Goal: Navigation & Orientation: Find specific page/section

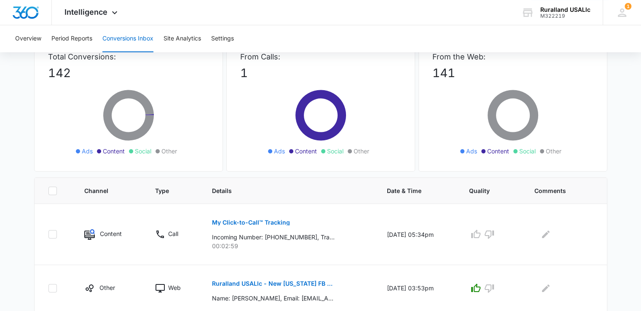
scroll to position [126, 0]
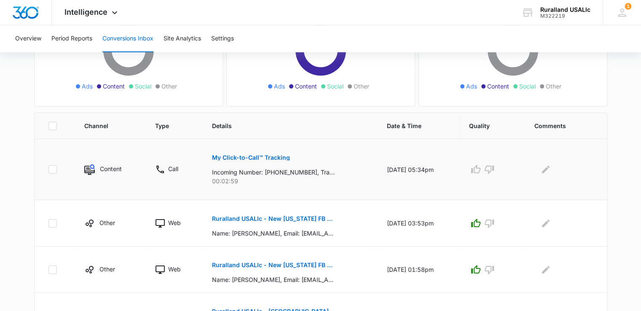
click at [255, 156] on p "My Click-to-Call™ Tracking" at bounding box center [251, 158] width 78 height 6
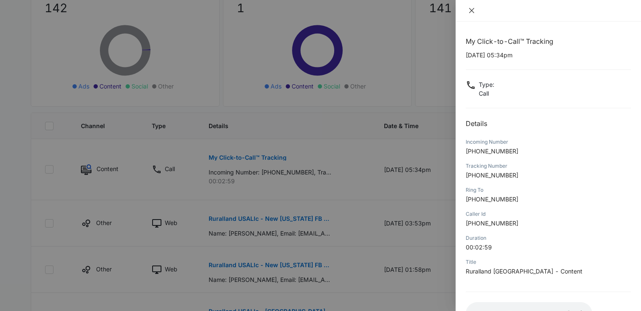
click at [472, 8] on icon "close" at bounding box center [471, 10] width 7 height 7
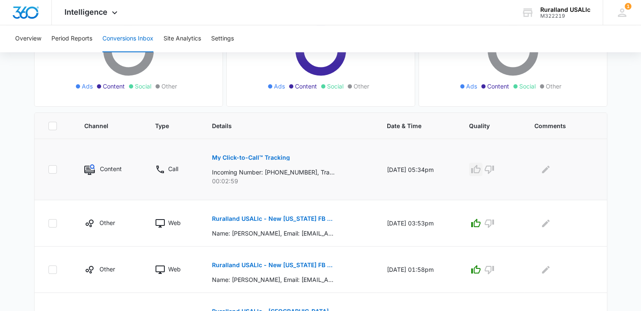
click at [481, 171] on icon "button" at bounding box center [476, 169] width 10 height 10
click at [300, 220] on p "Ruralland USALlc - New [US_STATE] FB Lead - M360 Notificaion" at bounding box center [273, 219] width 123 height 6
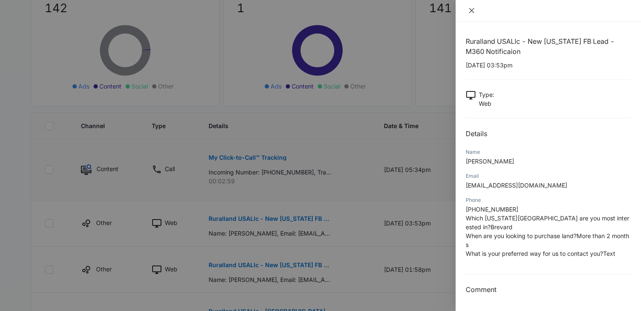
click at [472, 10] on icon "close" at bounding box center [471, 10] width 7 height 7
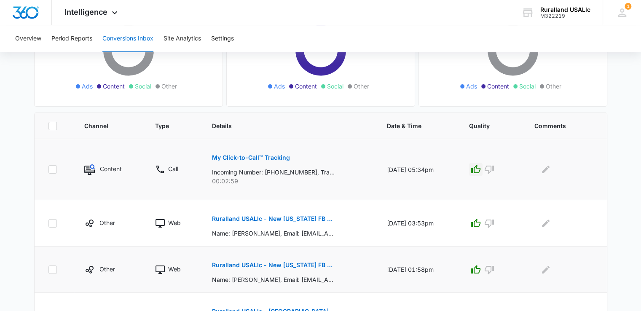
click at [293, 265] on p "Ruralland USALlc - New [US_STATE] FB Lead - M360 Notificaion" at bounding box center [273, 265] width 123 height 6
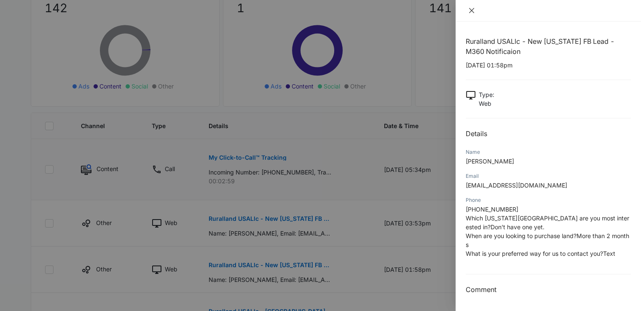
click at [472, 9] on icon "close" at bounding box center [471, 10] width 5 height 5
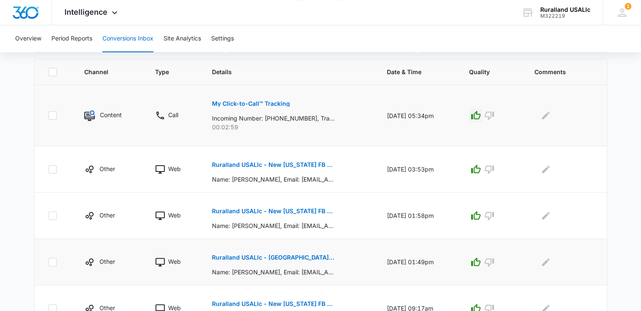
scroll to position [211, 0]
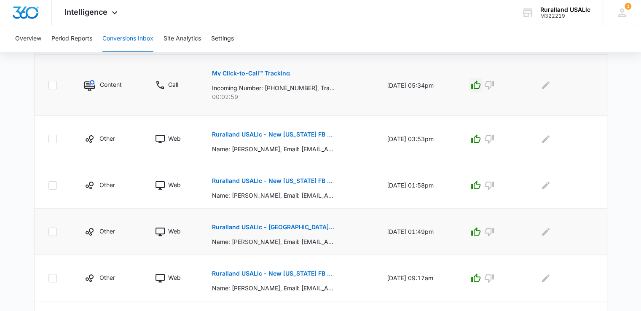
click at [305, 226] on p "Ruralland USALlc - [GEOGRAPHIC_DATA][US_STATE] FB Lead - M360 Notificaion" at bounding box center [273, 227] width 123 height 6
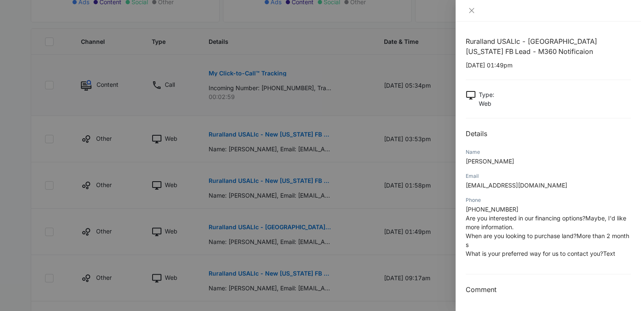
click at [486, 208] on span "[PHONE_NUMBER]" at bounding box center [492, 209] width 53 height 7
click at [472, 9] on icon "close" at bounding box center [471, 10] width 7 height 7
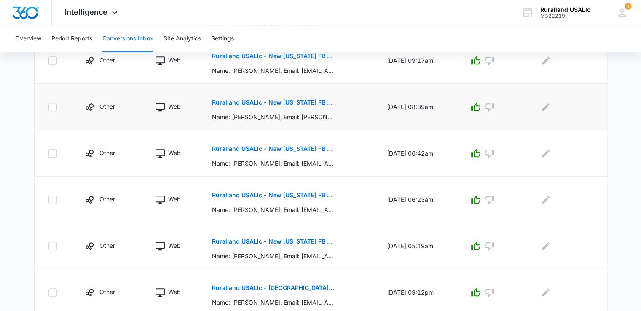
scroll to position [458, 0]
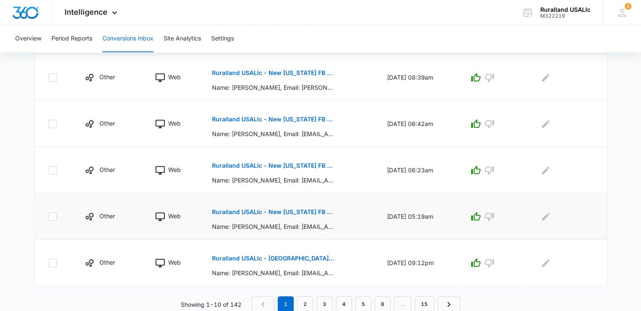
click at [273, 210] on p "Ruralland USALlc - New [US_STATE] FB Lead - M360 Notificaion" at bounding box center [273, 212] width 123 height 6
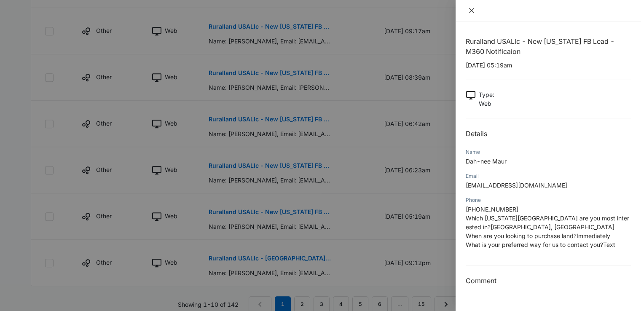
click at [470, 9] on icon "close" at bounding box center [471, 10] width 5 height 5
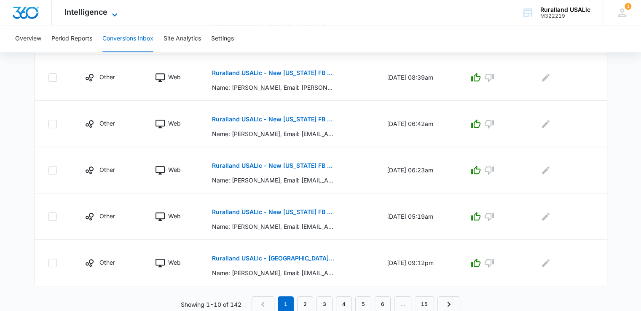
click at [113, 11] on icon at bounding box center [115, 15] width 10 height 10
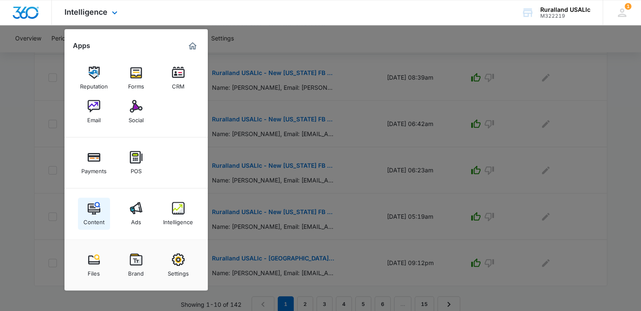
click at [98, 210] on img at bounding box center [94, 208] width 13 height 13
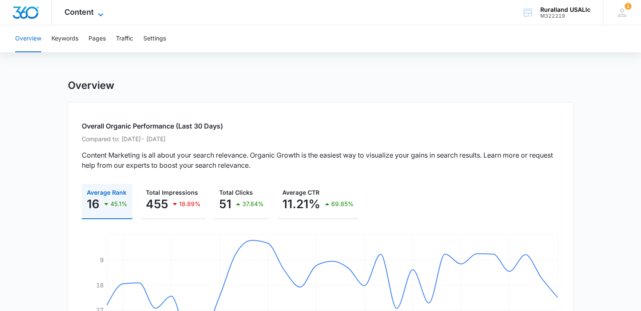
click at [98, 8] on div "Content Apps Reputation Forms CRM Email Social Payments POS Content Ads Intelli…" at bounding box center [85, 12] width 67 height 25
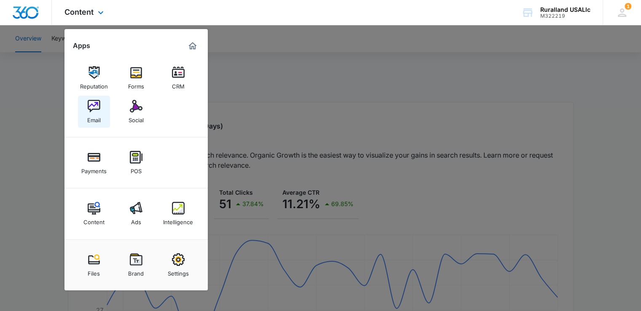
click at [91, 112] on img at bounding box center [94, 106] width 13 height 13
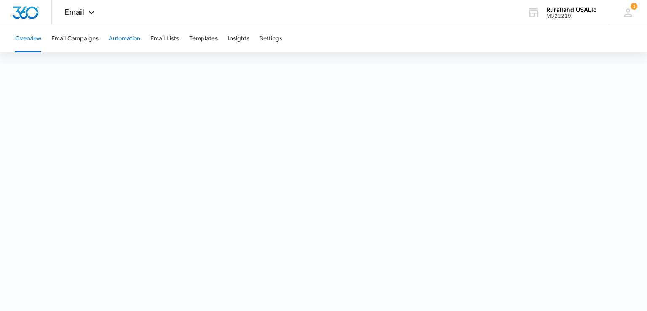
click at [126, 39] on button "Automation" at bounding box center [125, 38] width 32 height 27
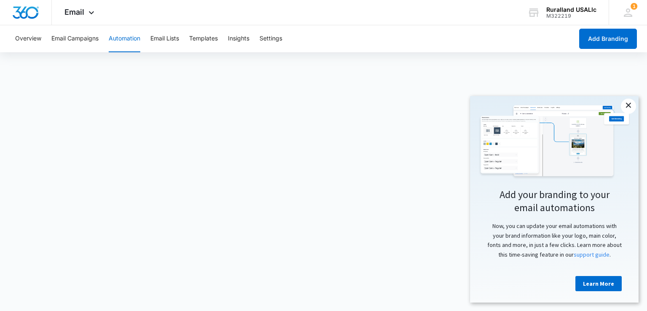
click at [631, 101] on link "×" at bounding box center [628, 106] width 15 height 15
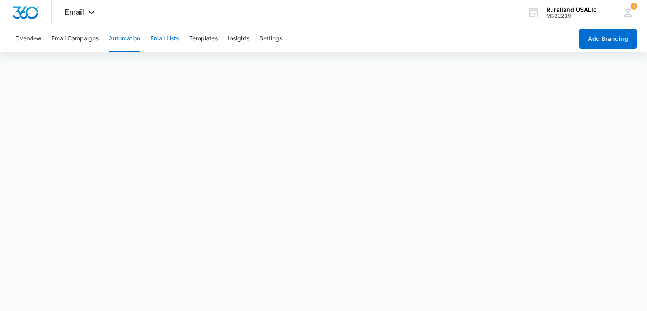
click at [172, 36] on button "Email Lists" at bounding box center [164, 38] width 29 height 27
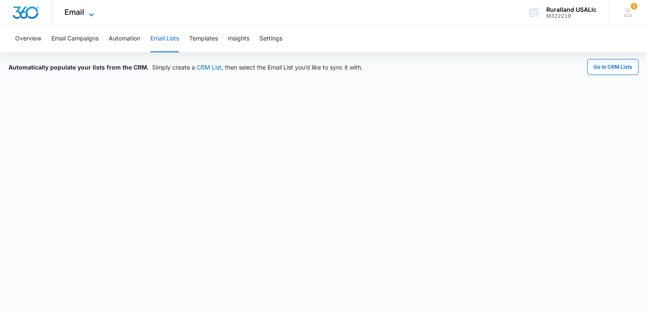
click at [90, 12] on icon at bounding box center [91, 15] width 10 height 10
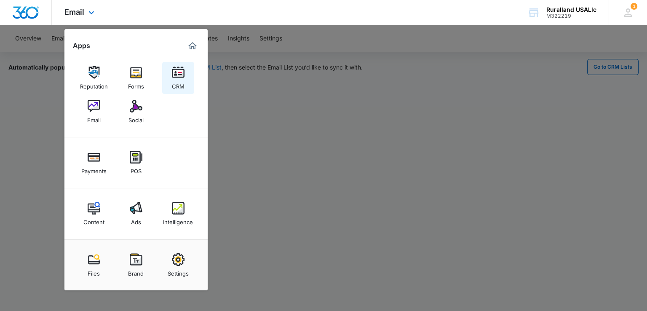
click at [178, 70] on img at bounding box center [178, 72] width 13 height 13
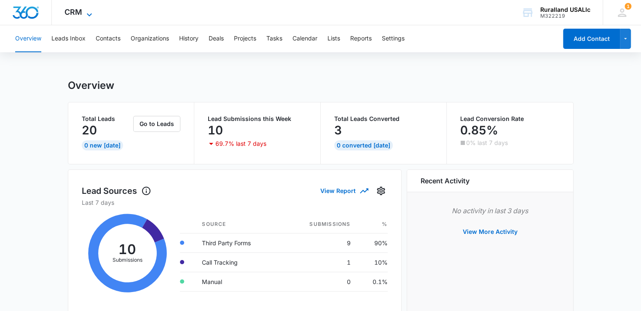
click at [89, 12] on icon at bounding box center [89, 15] width 10 height 10
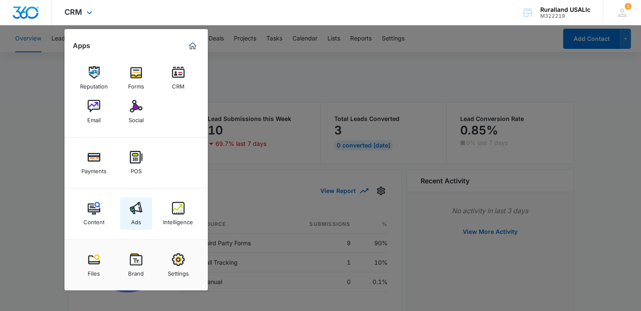
click at [139, 209] on img at bounding box center [136, 208] width 13 height 13
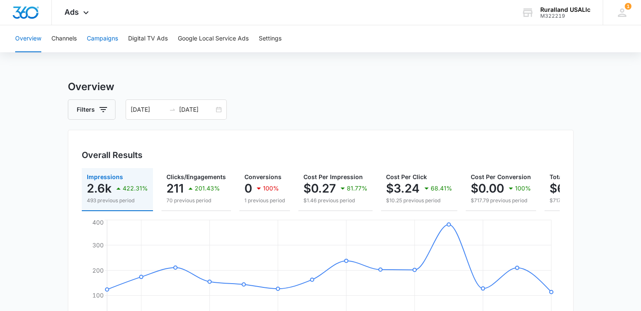
click at [107, 35] on button "Campaigns" at bounding box center [102, 38] width 31 height 27
click at [67, 38] on button "Channels" at bounding box center [63, 38] width 25 height 27
click at [29, 40] on button "Overview" at bounding box center [28, 38] width 26 height 27
click at [109, 36] on button "Campaigns" at bounding box center [102, 38] width 31 height 27
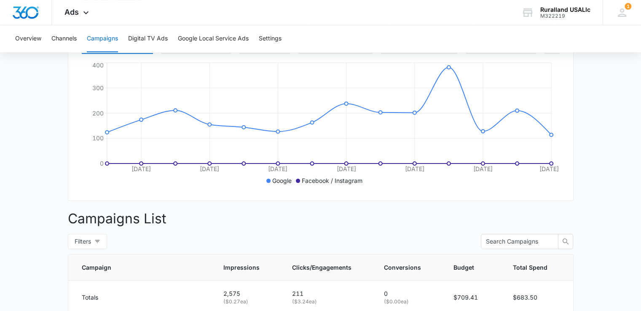
scroll to position [37, 0]
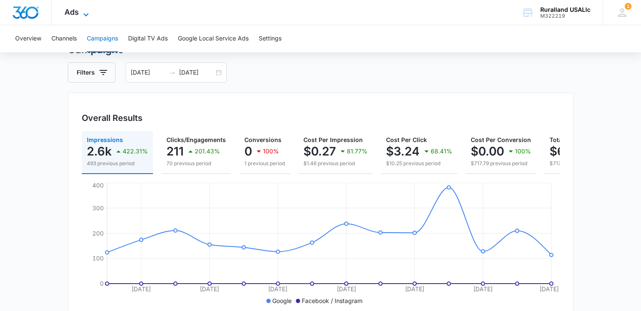
click at [85, 13] on icon at bounding box center [86, 15] width 10 height 10
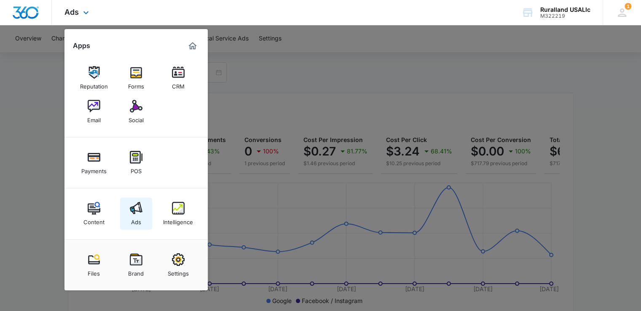
click at [137, 211] on img at bounding box center [136, 208] width 13 height 13
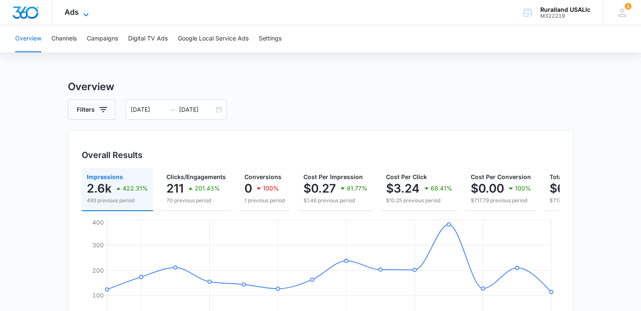
click at [84, 11] on icon at bounding box center [86, 15] width 10 height 10
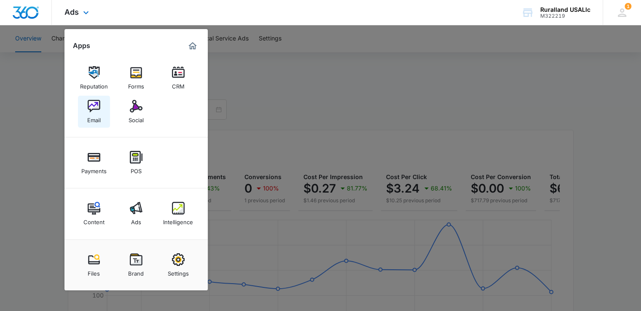
click at [91, 108] on img at bounding box center [94, 106] width 13 height 13
